Goal: Check status: Check status

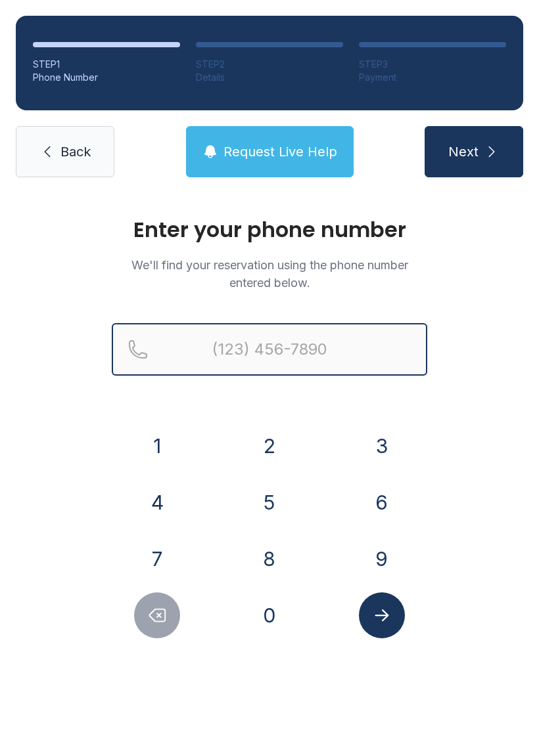
click at [338, 345] on input "Reservation phone number" at bounding box center [269, 349] width 315 height 53
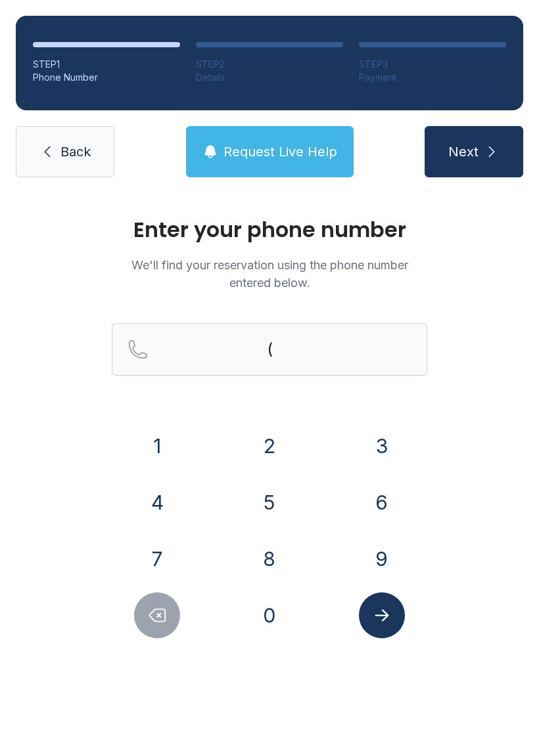
click at [272, 436] on button "2" at bounding box center [269, 446] width 46 height 46
click at [158, 444] on button "1" at bounding box center [157, 446] width 46 height 46
click at [159, 508] on button "4" at bounding box center [157, 502] width 46 height 46
click at [384, 440] on button "3" at bounding box center [382, 446] width 46 height 46
click at [387, 560] on button "9" at bounding box center [382, 559] width 46 height 46
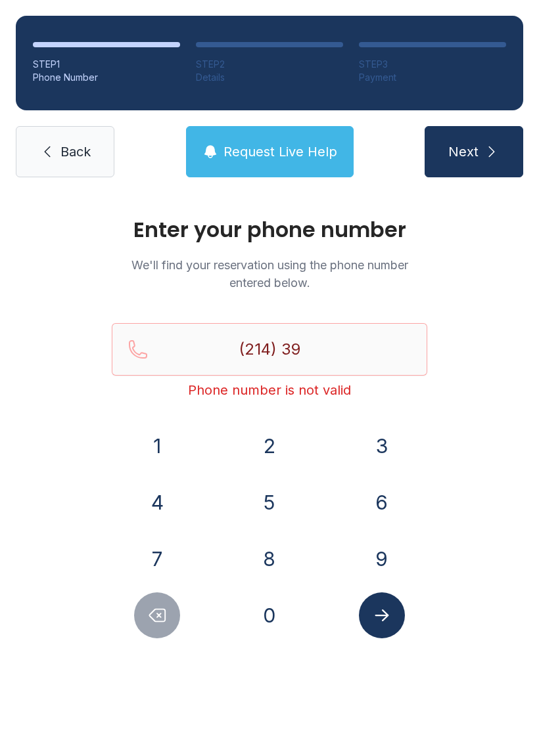
click at [386, 560] on button "9" at bounding box center [382, 559] width 46 height 46
click at [389, 504] on button "6" at bounding box center [382, 502] width 46 height 46
click at [269, 451] on button "2" at bounding box center [269, 446] width 46 height 46
click at [267, 447] on button "2" at bounding box center [269, 446] width 46 height 46
click at [392, 438] on button "3" at bounding box center [382, 446] width 46 height 46
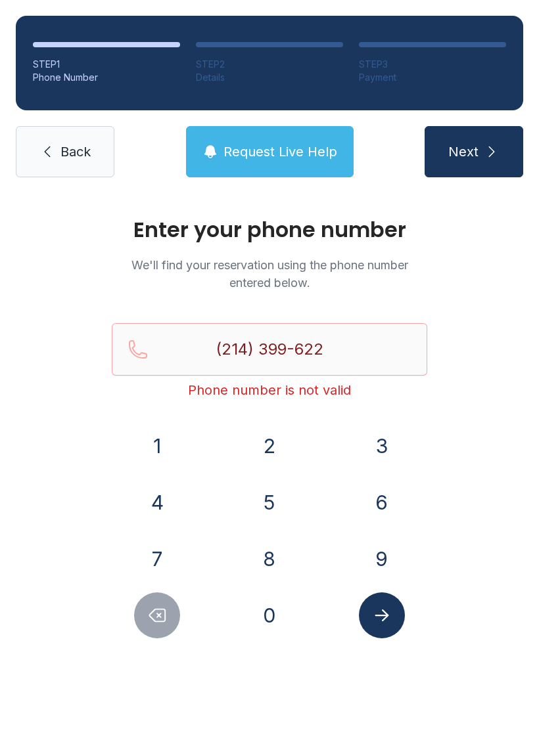
type input "[PHONE_NUMBER]"
click at [386, 629] on button "Submit lookup form" at bounding box center [382, 615] width 46 height 46
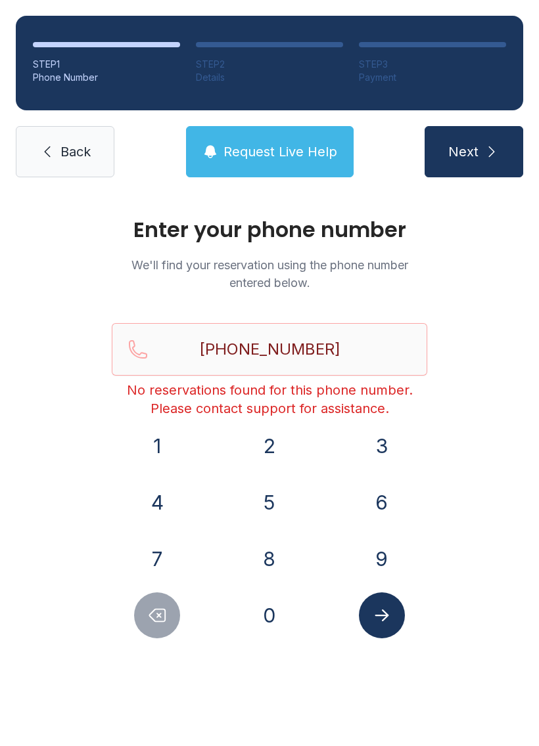
click at [301, 155] on span "Request Live Help" at bounding box center [280, 152] width 114 height 18
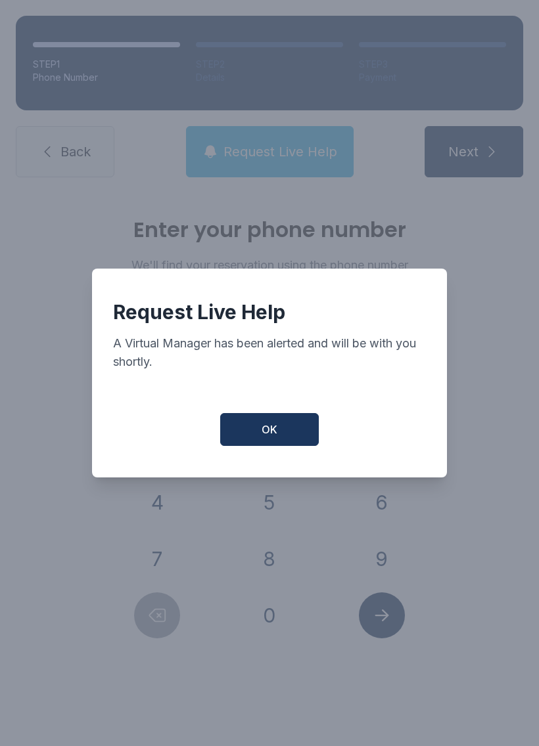
click at [297, 446] on button "OK" at bounding box center [269, 429] width 99 height 33
